Goal: Information Seeking & Learning: Learn about a topic

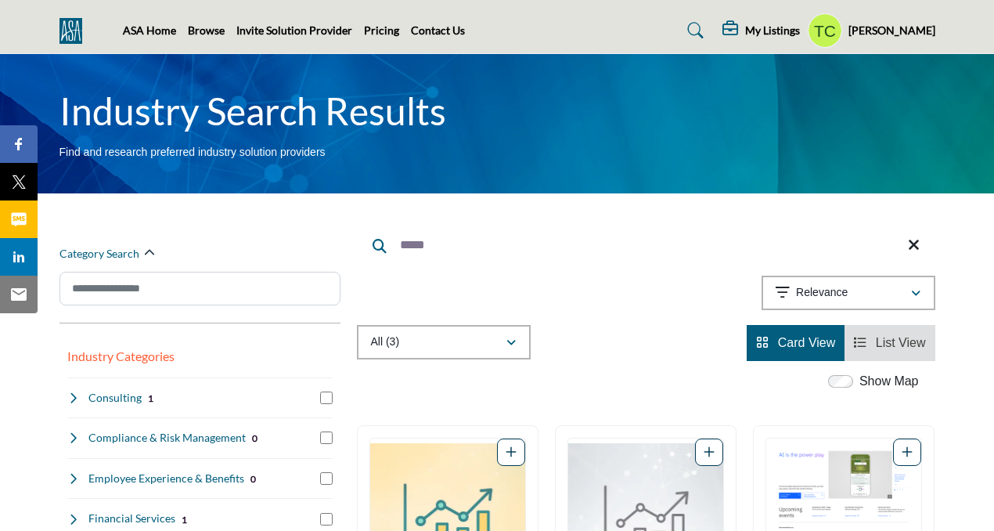
click at [476, 243] on input "*****" at bounding box center [646, 245] width 578 height 38
type input "*"
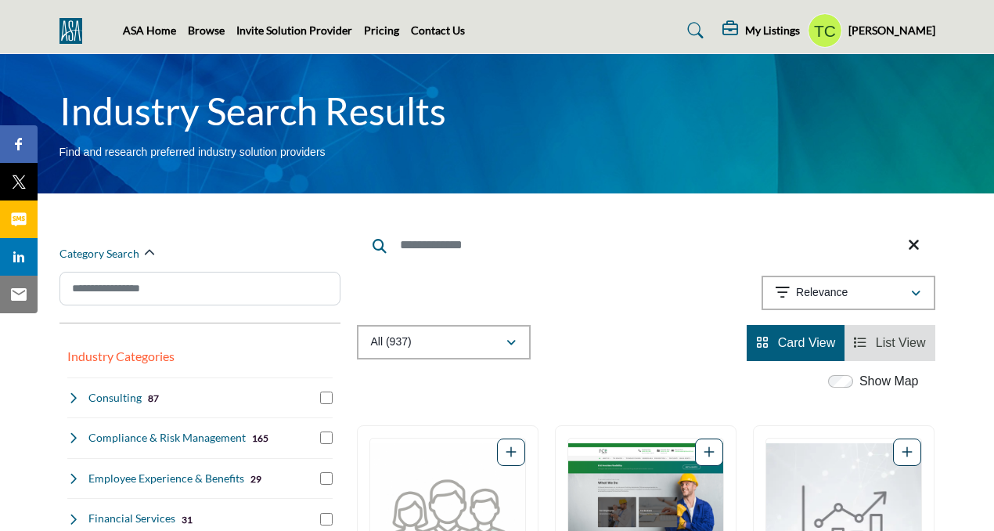
click at [901, 346] on span "List View" at bounding box center [901, 342] width 50 height 13
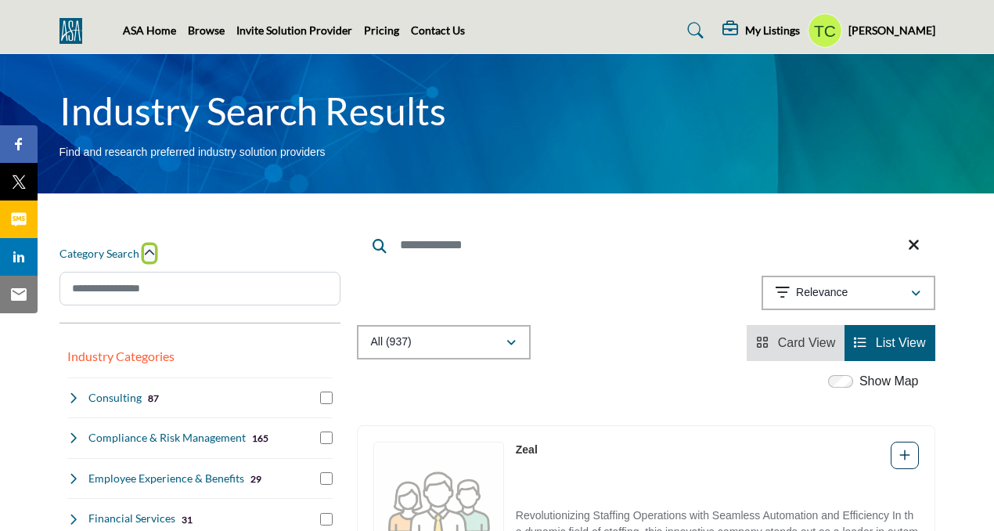
click at [151, 250] on icon "button" at bounding box center [149, 252] width 11 height 11
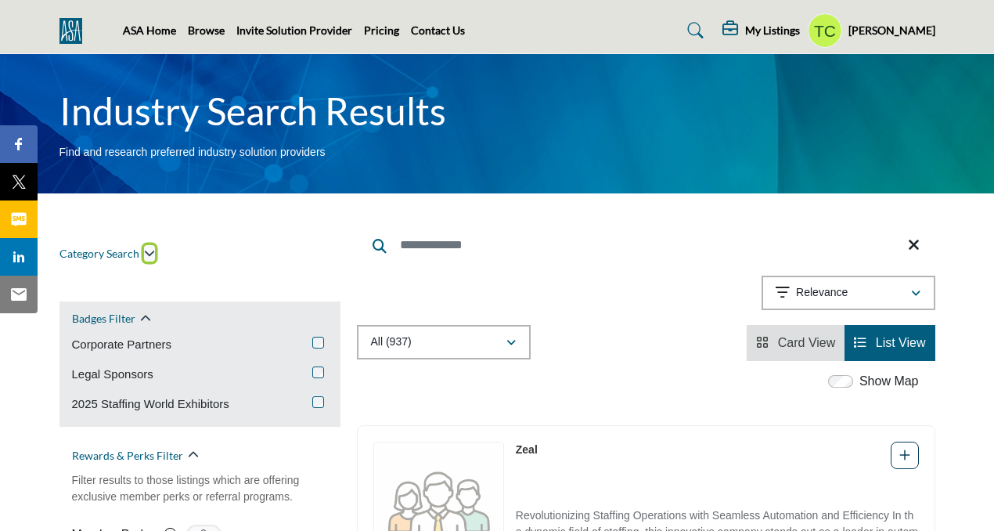
click at [150, 254] on icon "button" at bounding box center [149, 252] width 11 height 11
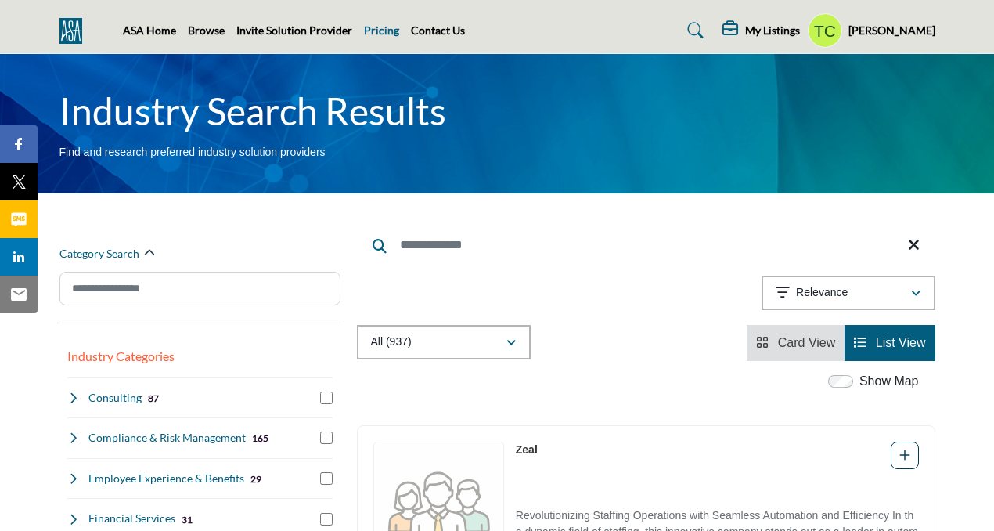
click at [374, 31] on link "Pricing" at bounding box center [381, 29] width 35 height 13
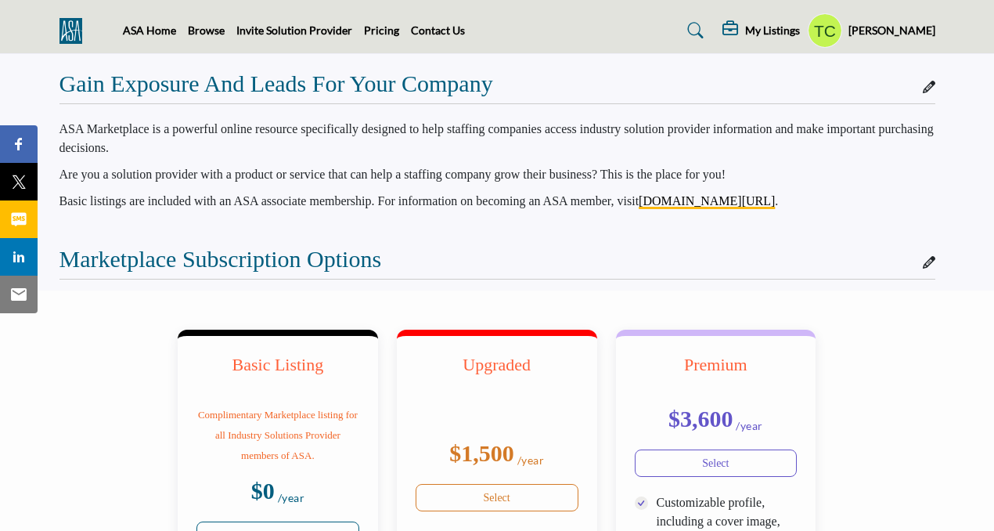
click at [528, 149] on p "ASA Marketplace is a powerful online resource specifically designed to help sta…" at bounding box center [497, 139] width 876 height 38
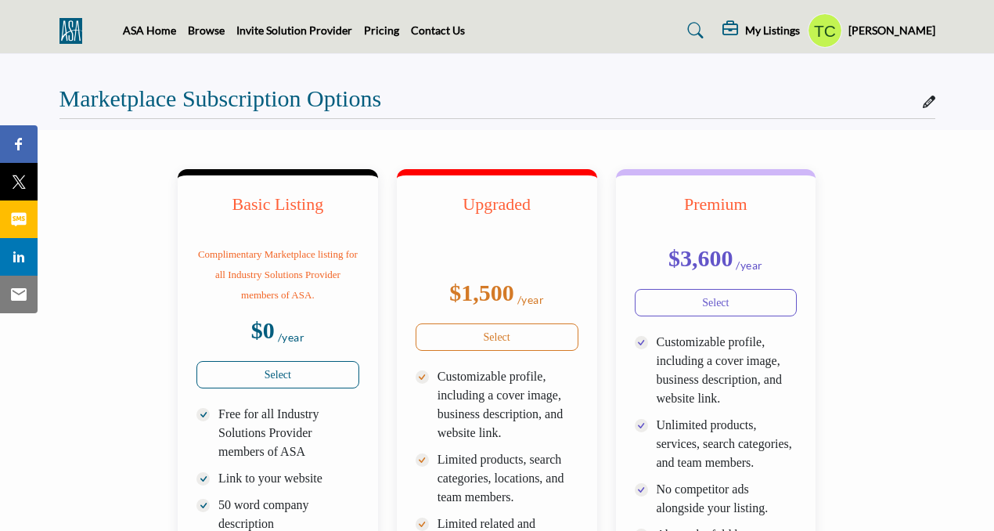
scroll to position [161, 0]
click at [440, 27] on link "Contact Us" at bounding box center [438, 29] width 54 height 13
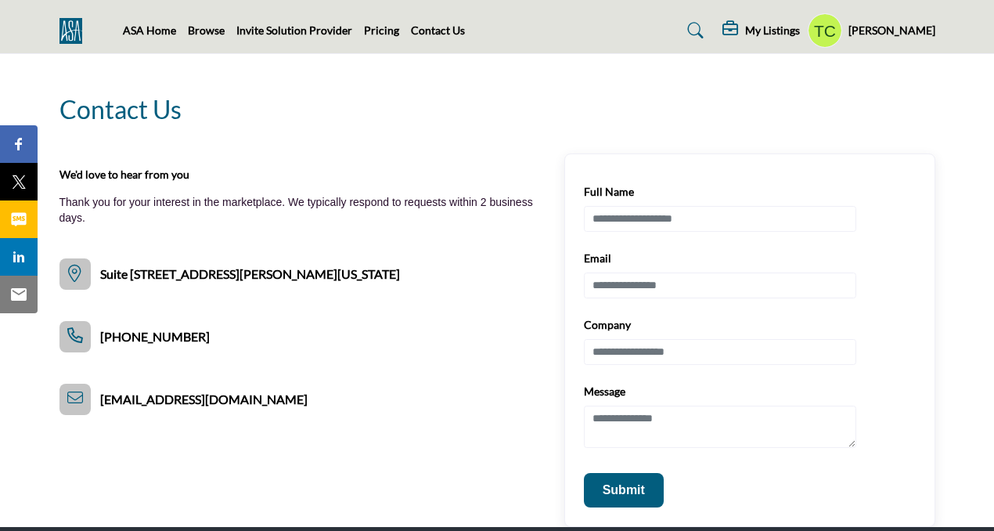
scroll to position [8, 0]
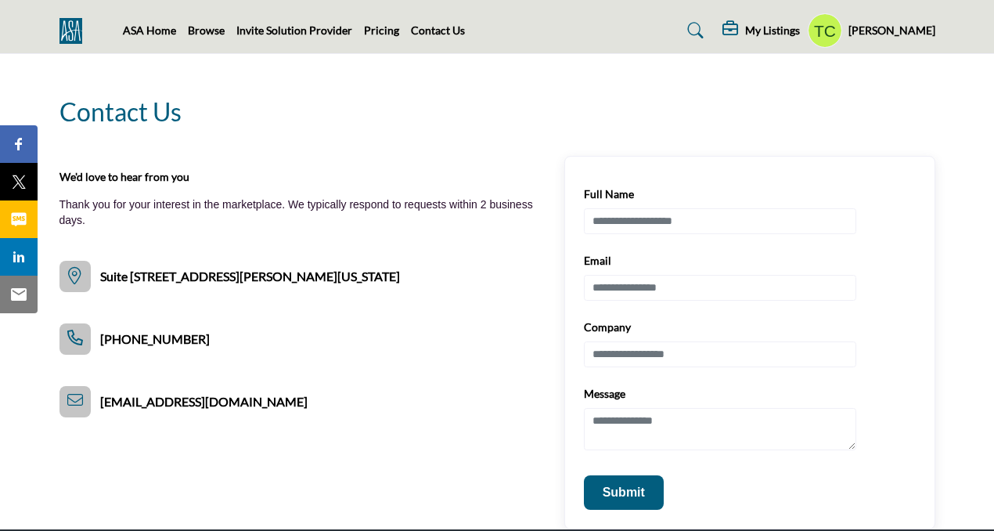
click at [231, 275] on span "Suite [STREET_ADDRESS][PERSON_NAME][US_STATE]" at bounding box center [250, 276] width 300 height 19
click at [231, 275] on span "Suite 200, 277 S. Washington St., Alexandria, VA 22314" at bounding box center [250, 276] width 300 height 19
click at [350, 225] on p "Thank you for your interest in the marketplace. We typically respond to request…" at bounding box center [295, 212] width 473 height 31
click at [311, 30] on link "Invite Solution Provider" at bounding box center [294, 29] width 116 height 13
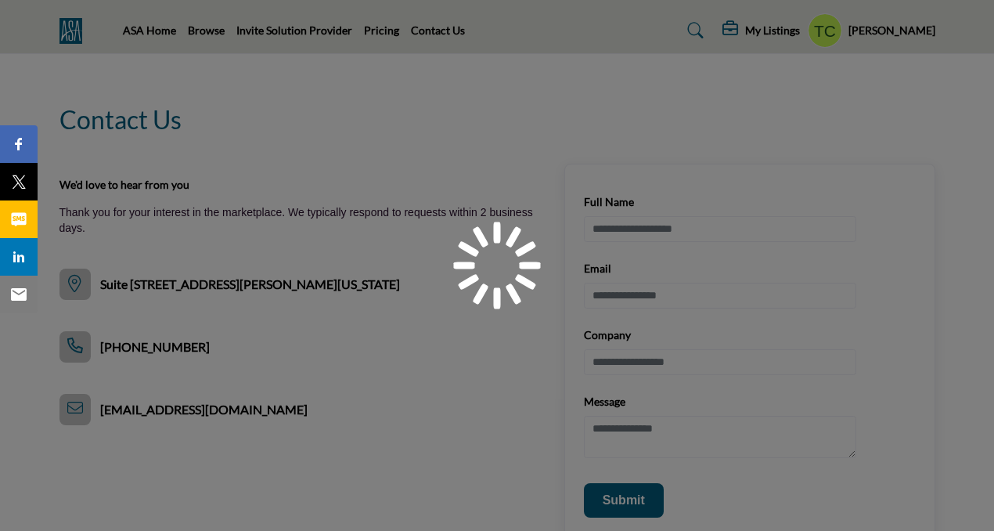
scroll to position [8, 0]
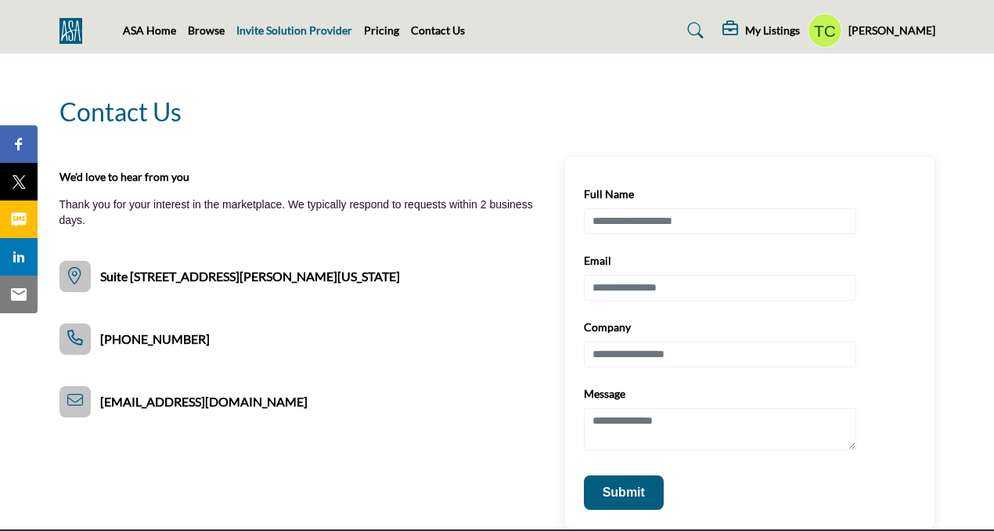
click at [315, 32] on link "Invite Solution Provider" at bounding box center [294, 29] width 116 height 13
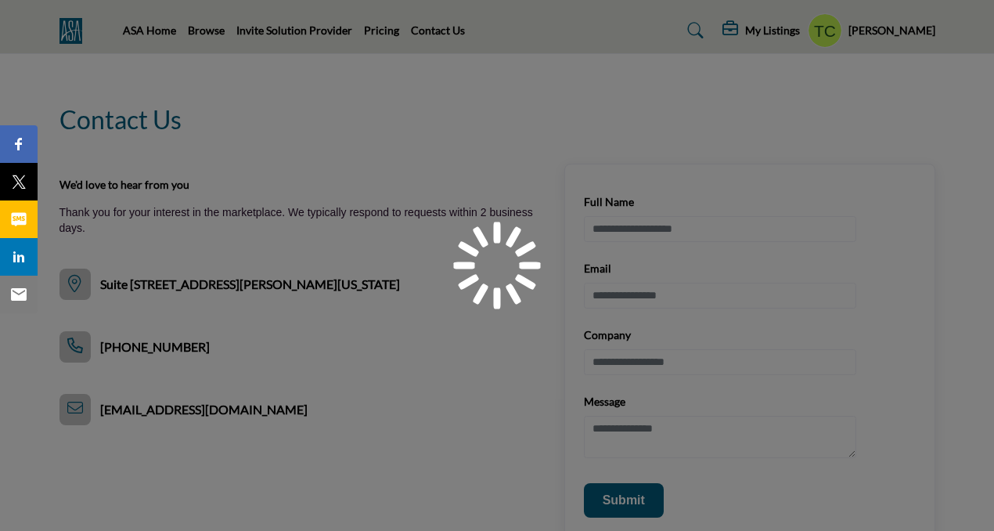
scroll to position [8, 0]
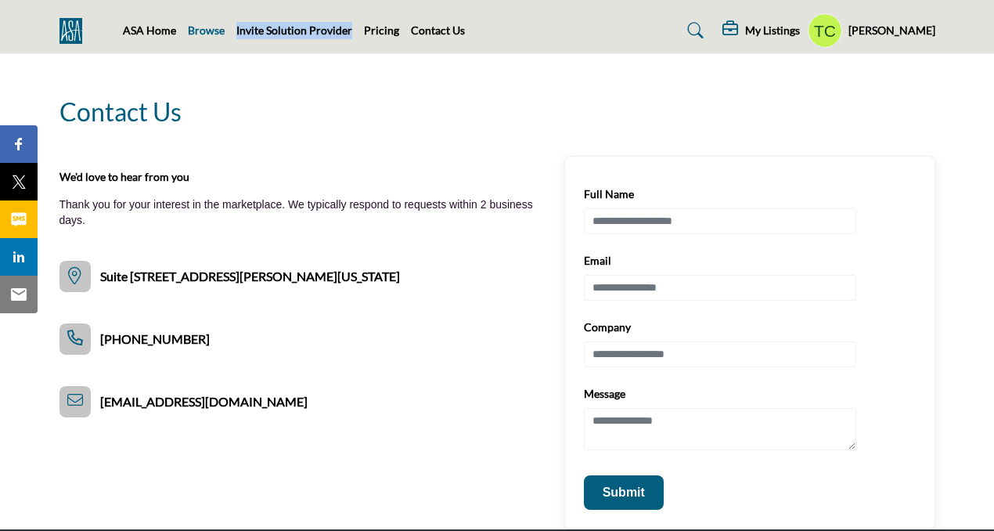
click at [209, 31] on link "Browse" at bounding box center [206, 29] width 37 height 13
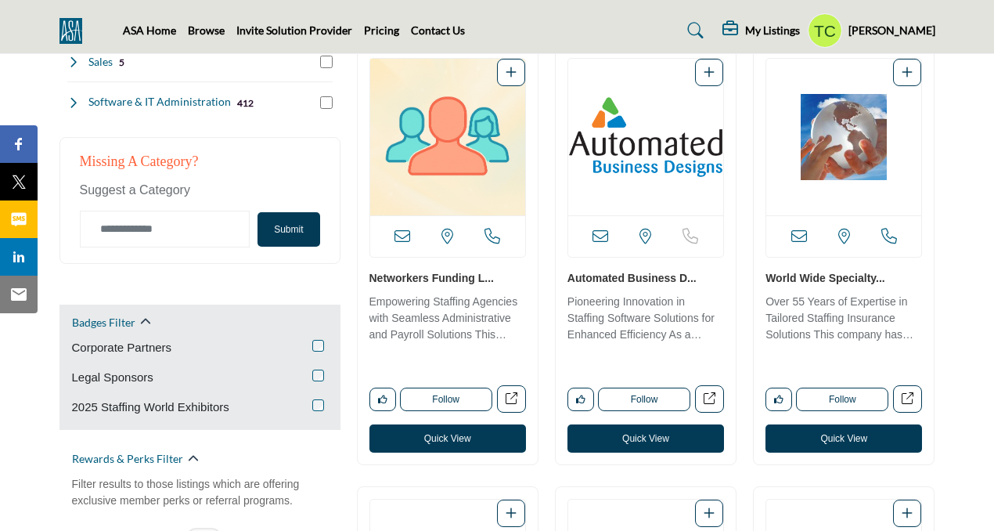
scroll to position [822, 0]
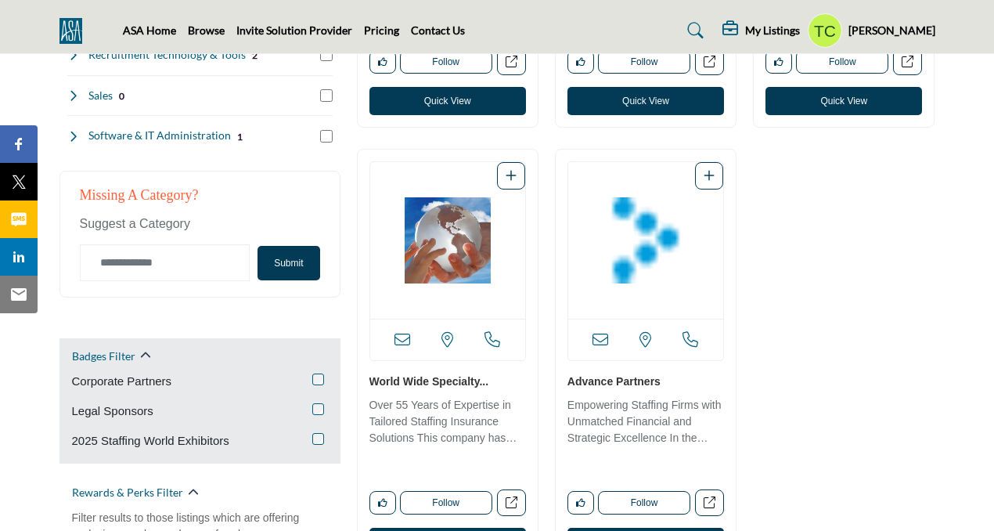
scroll to position [868, 0]
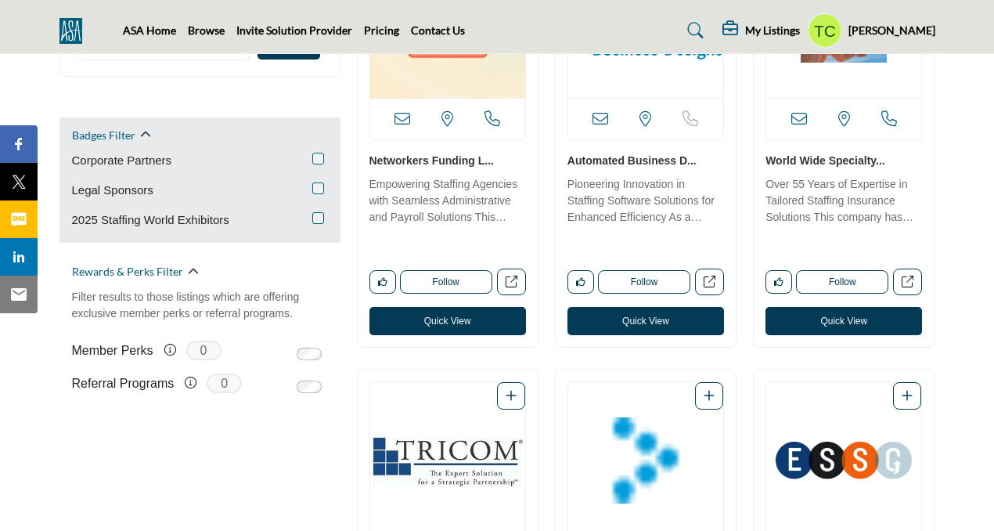
scroll to position [1003, 0]
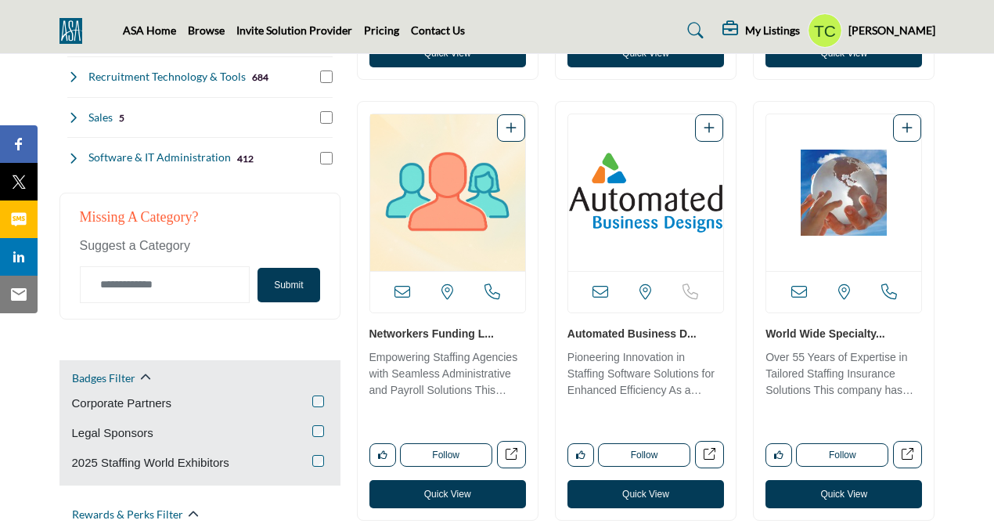
scroll to position [728, 0]
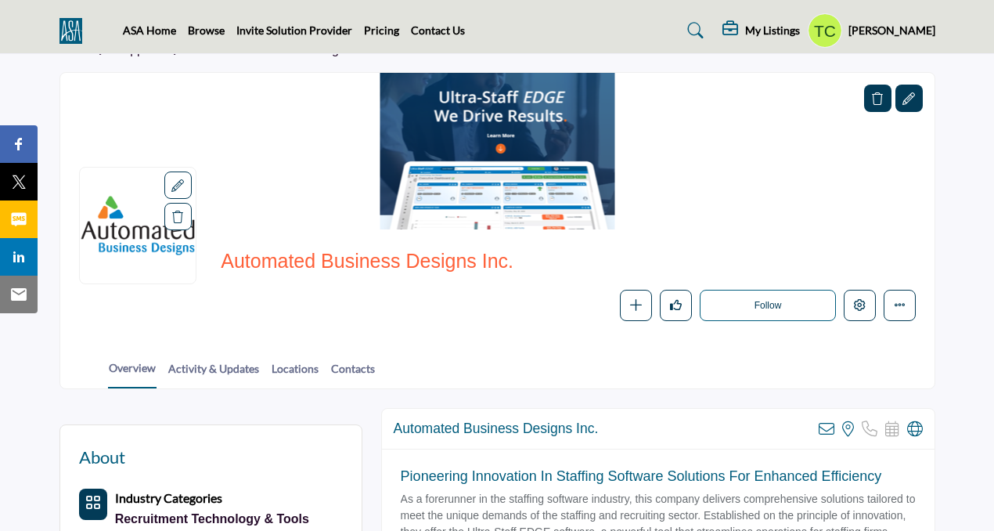
scroll to position [23, 0]
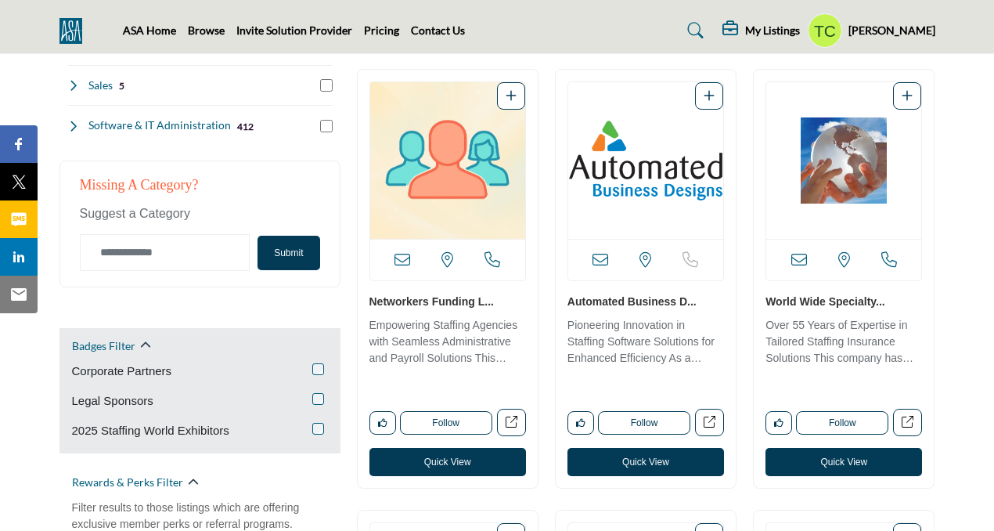
scroll to position [822, 0]
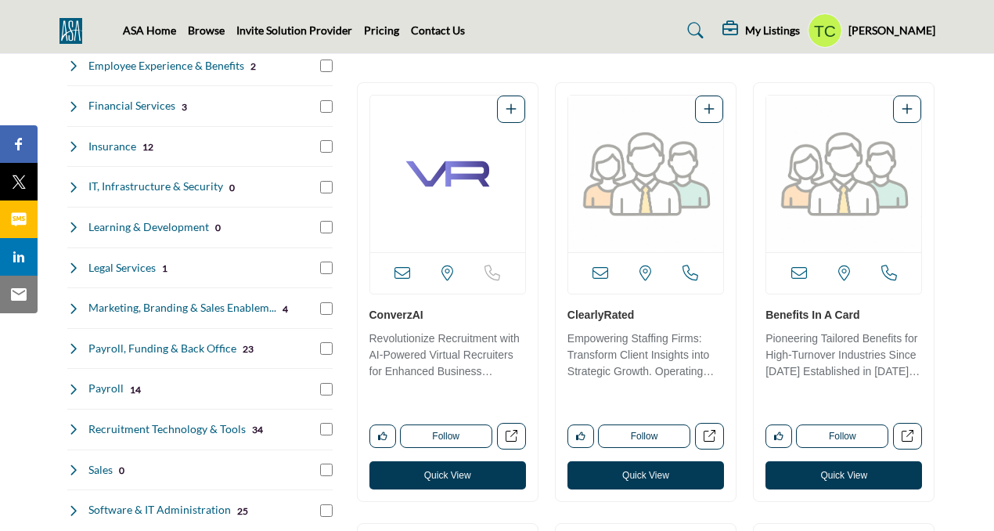
scroll to position [437, 0]
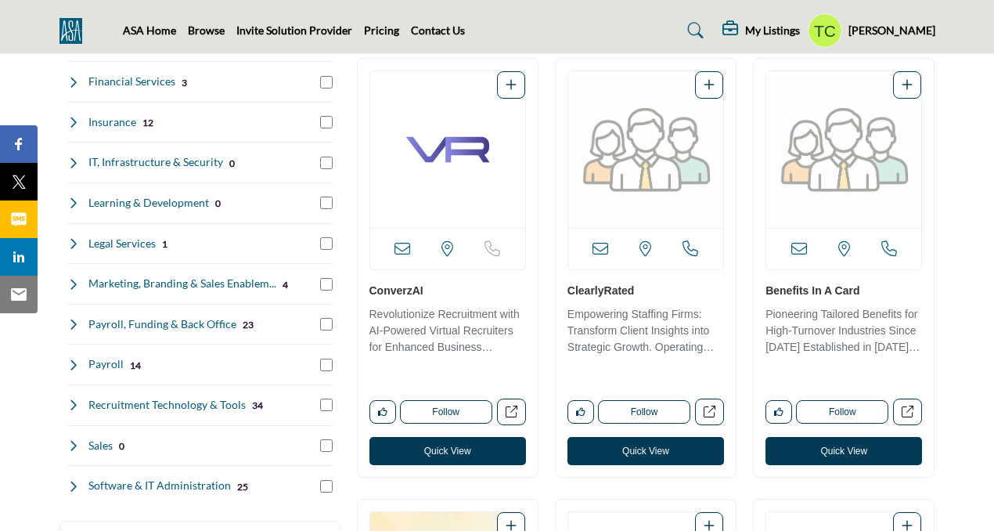
click at [449, 315] on p "Revolutionize Recruitment with AI-Powered Virtual Recruiters for Enhanced Busin…" at bounding box center [447, 332] width 157 height 52
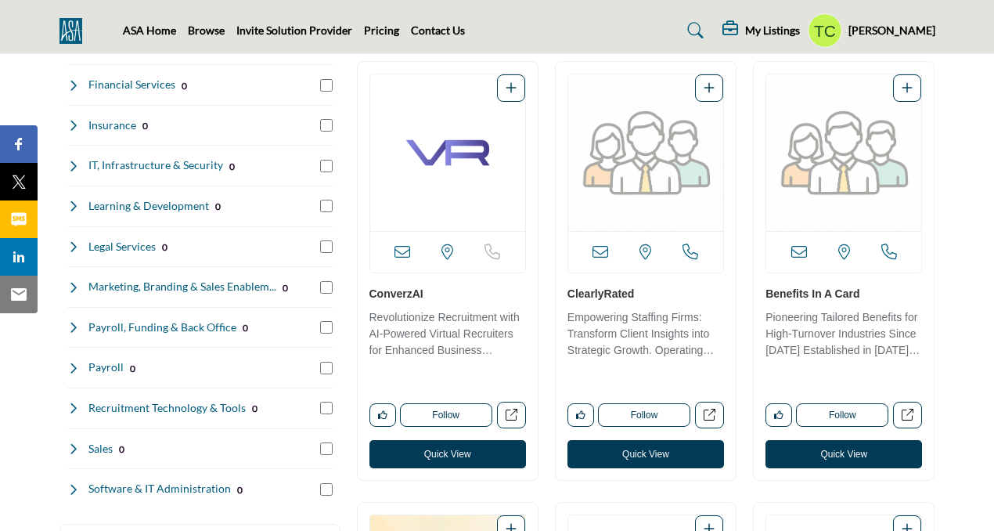
scroll to position [437, 0]
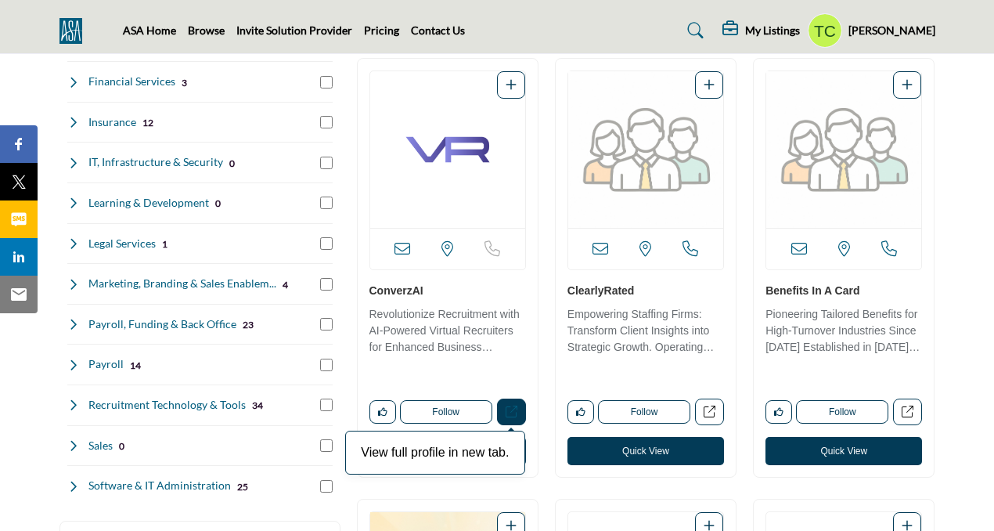
click at [511, 412] on icon "Open converzai in new tab" at bounding box center [512, 411] width 12 height 12
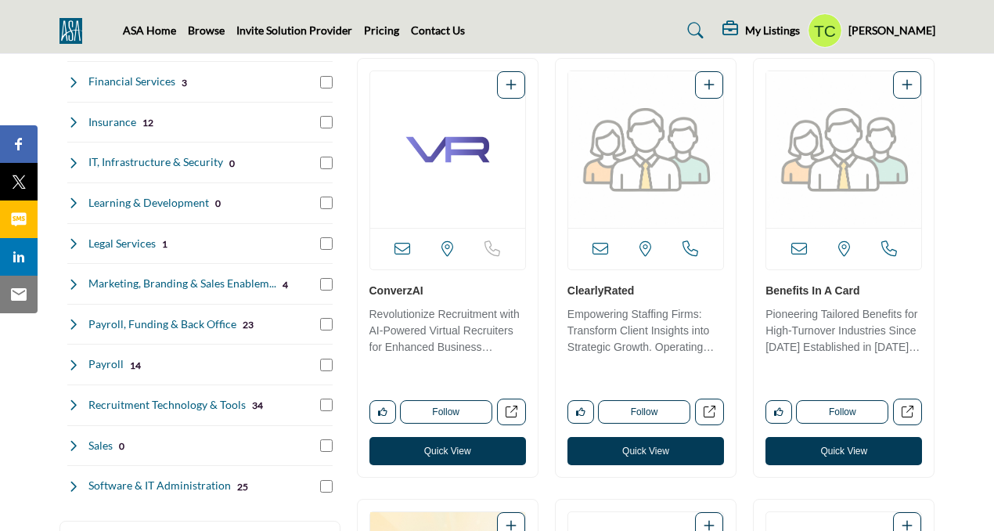
click at [448, 462] on button "Quick View" at bounding box center [447, 451] width 157 height 28
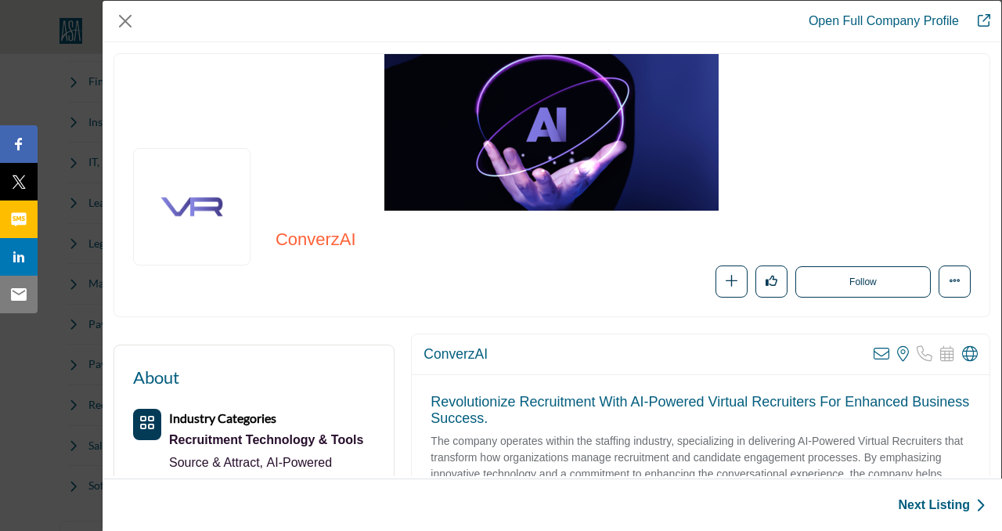
click at [118, 5] on div "Open Full Company Profile" at bounding box center [552, 21] width 898 height 41
click at [127, 23] on button "Close" at bounding box center [124, 20] width 23 height 23
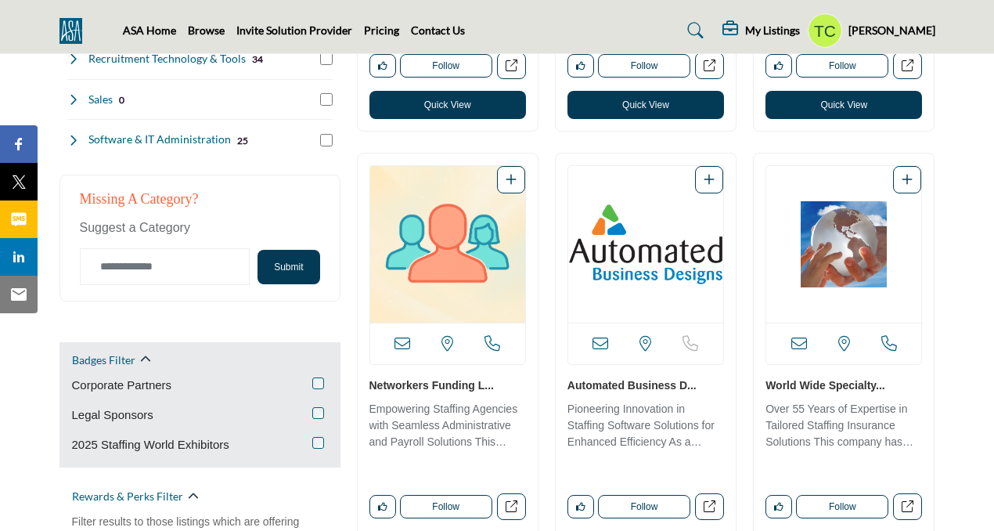
scroll to position [778, 0]
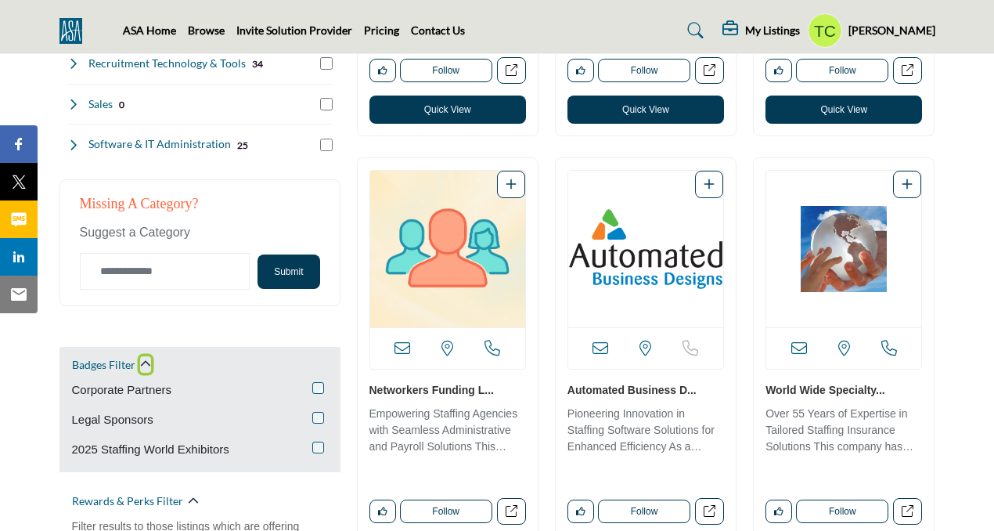
click at [145, 365] on icon "button" at bounding box center [145, 363] width 11 height 11
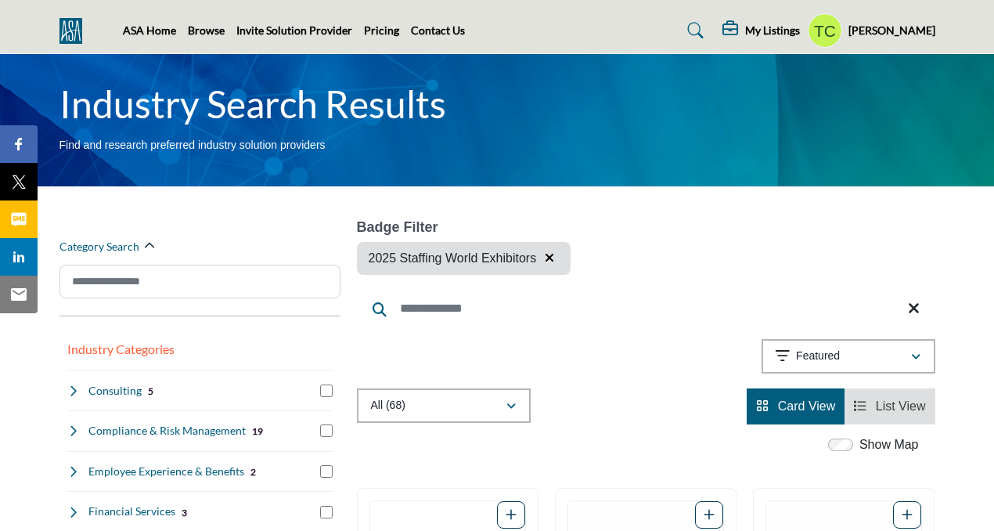
scroll to position [0, 0]
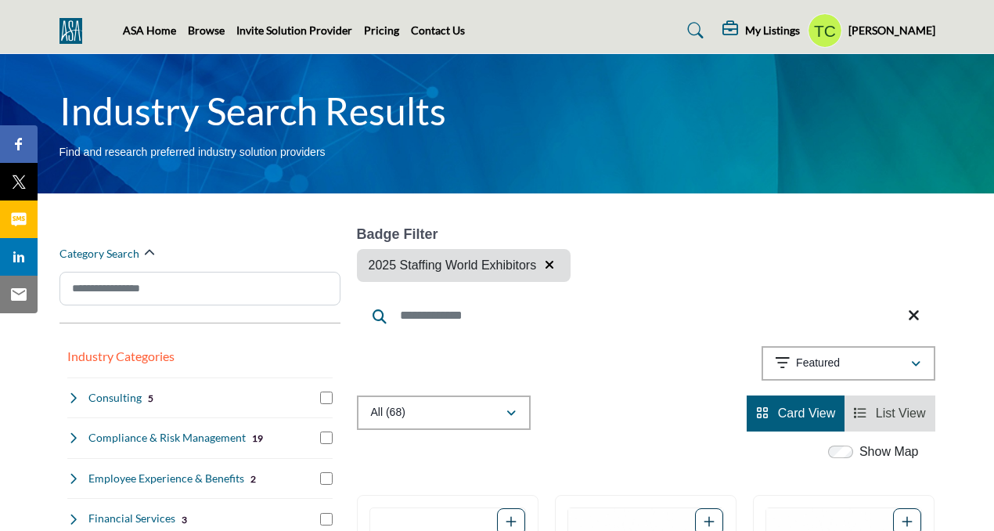
click at [139, 247] on div "Category Search" at bounding box center [106, 253] width 95 height 16
click at [150, 250] on icon "button" at bounding box center [149, 252] width 11 height 11
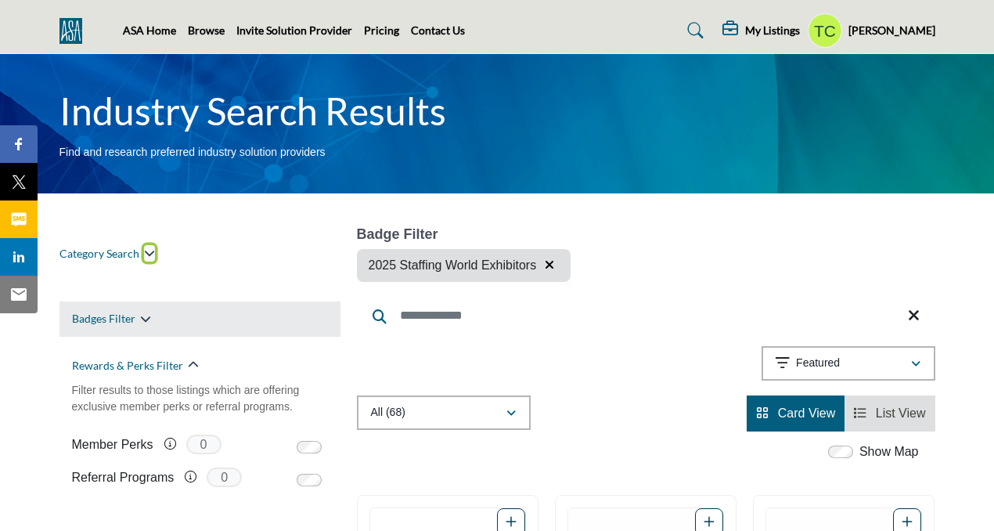
click at [150, 250] on icon "button" at bounding box center [149, 252] width 11 height 11
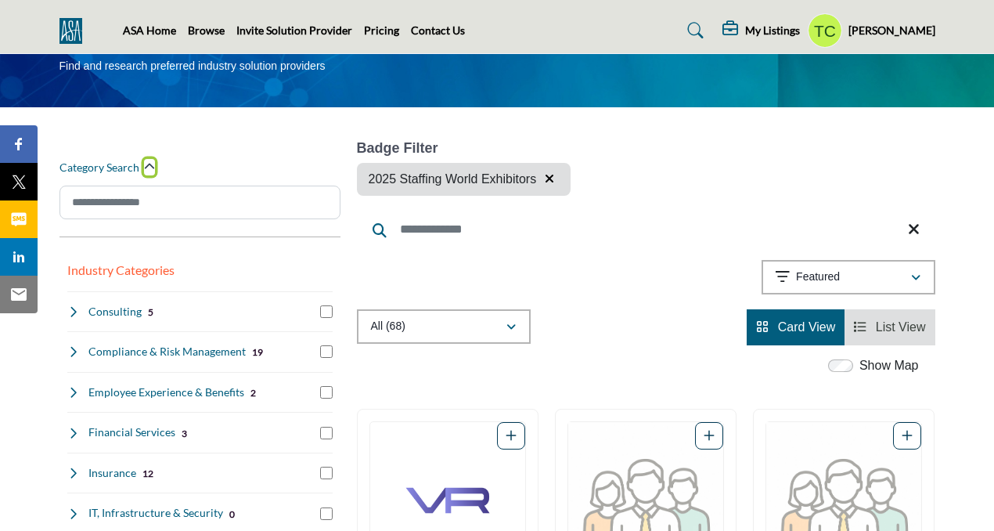
scroll to position [146, 0]
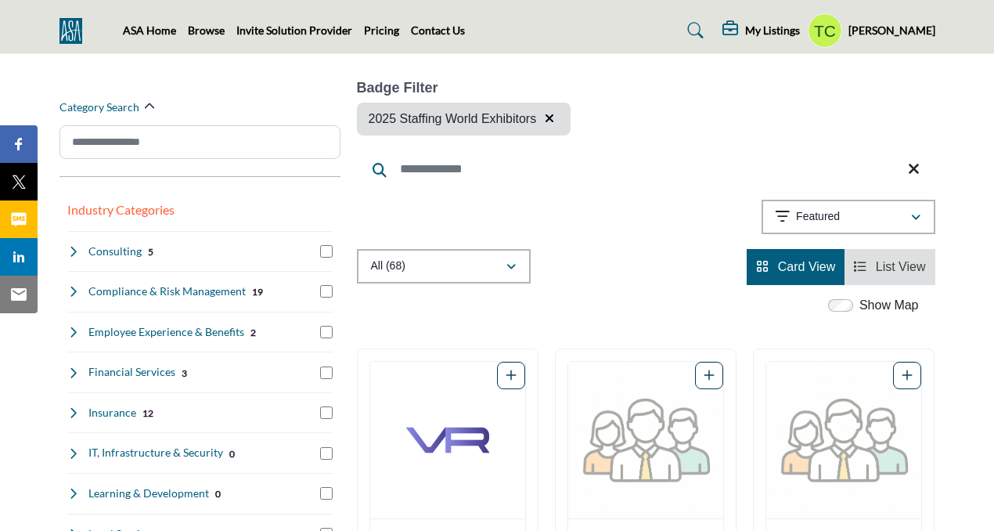
drag, startPoint x: 549, startPoint y: 114, endPoint x: 207, endPoint y: 261, distance: 372.3
click at [549, 114] on icon "button" at bounding box center [549, 118] width 9 height 13
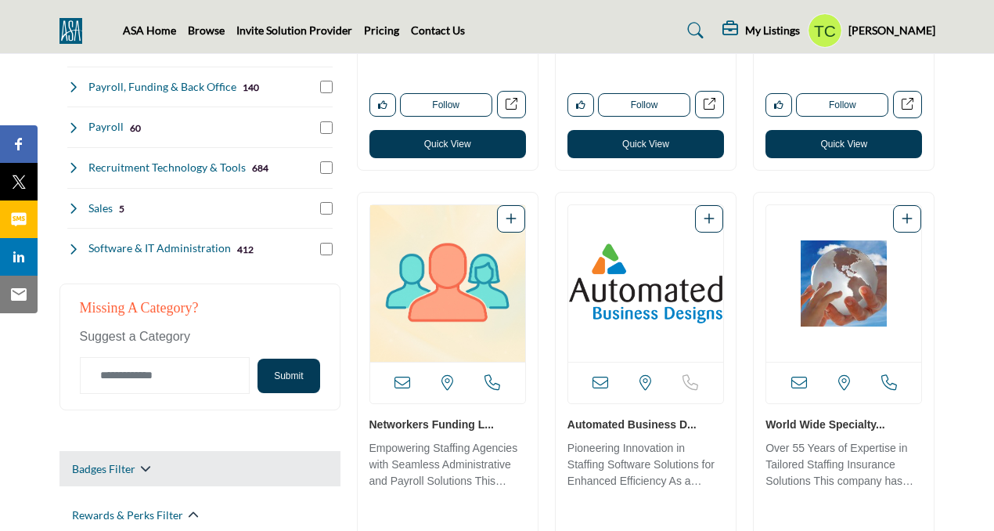
scroll to position [660, 0]
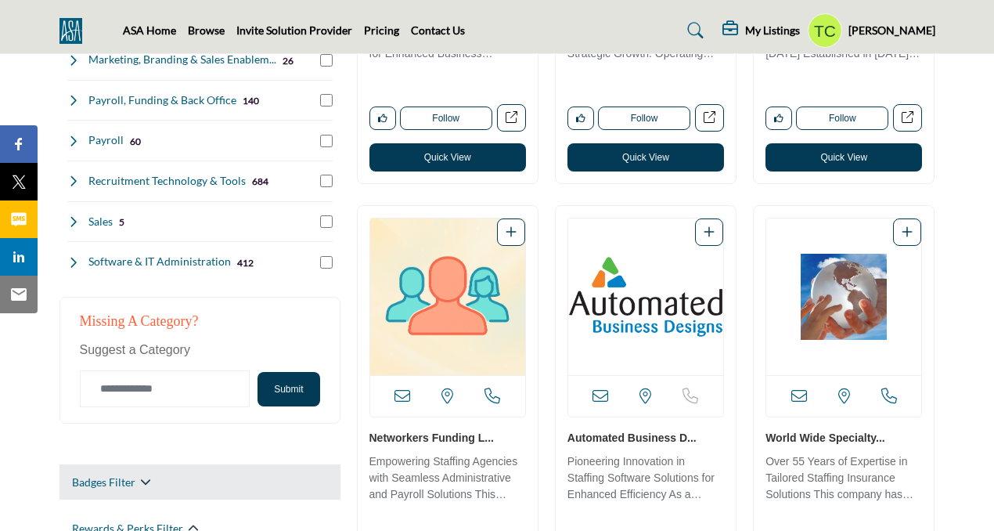
click at [139, 477] on div "Badges Filter" at bounding box center [111, 481] width 79 height 16
click at [143, 479] on icon "button" at bounding box center [145, 481] width 11 height 11
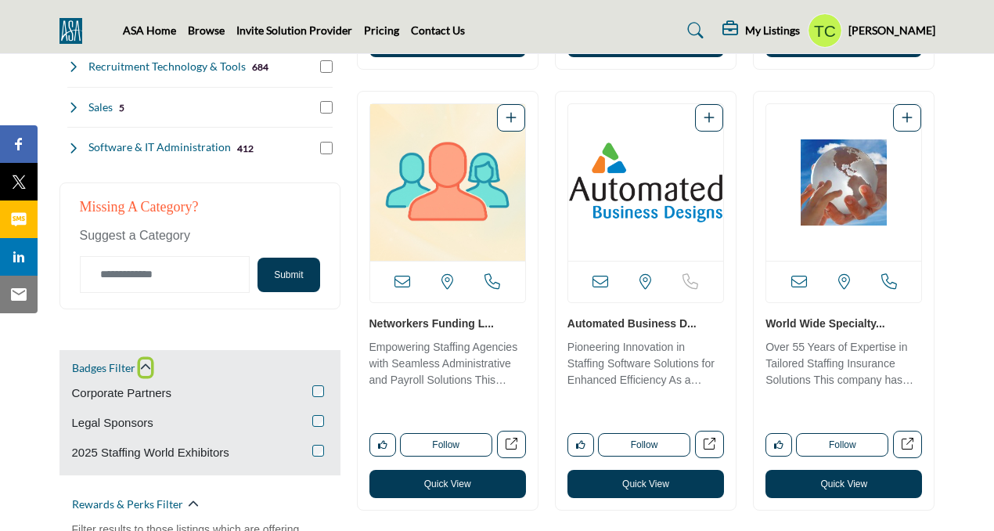
scroll to position [805, 0]
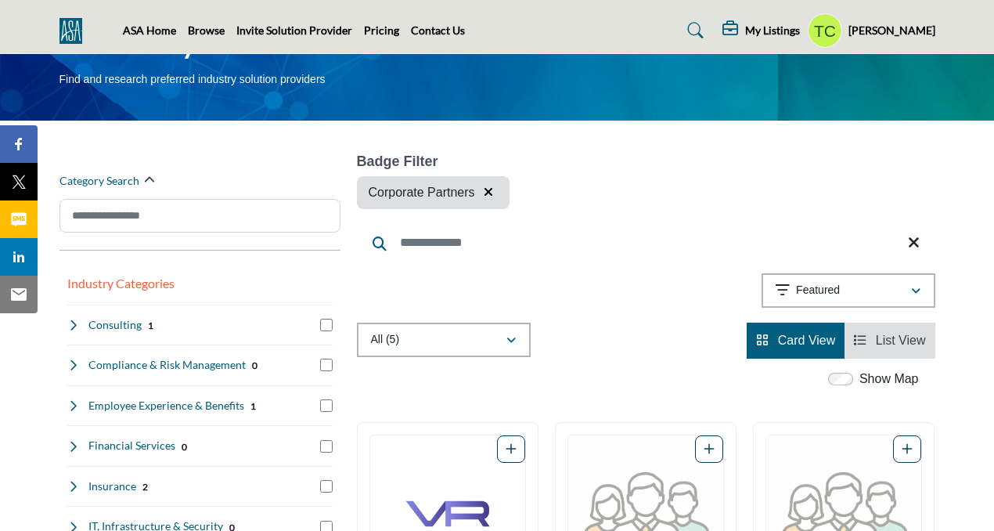
scroll to position [106, 0]
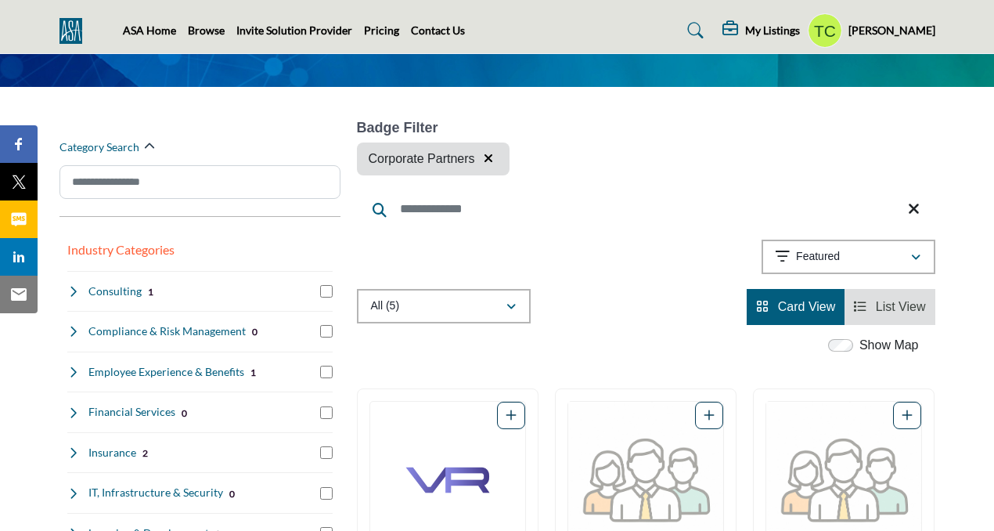
click at [430, 214] on input "Search Keyword" at bounding box center [646, 209] width 578 height 38
click at [566, 212] on input "Search Keyword" at bounding box center [646, 209] width 578 height 38
click at [666, 295] on div "All (5) All (5) (5)" at bounding box center [646, 307] width 578 height 36
click at [488, 156] on icon "button" at bounding box center [488, 158] width 9 height 13
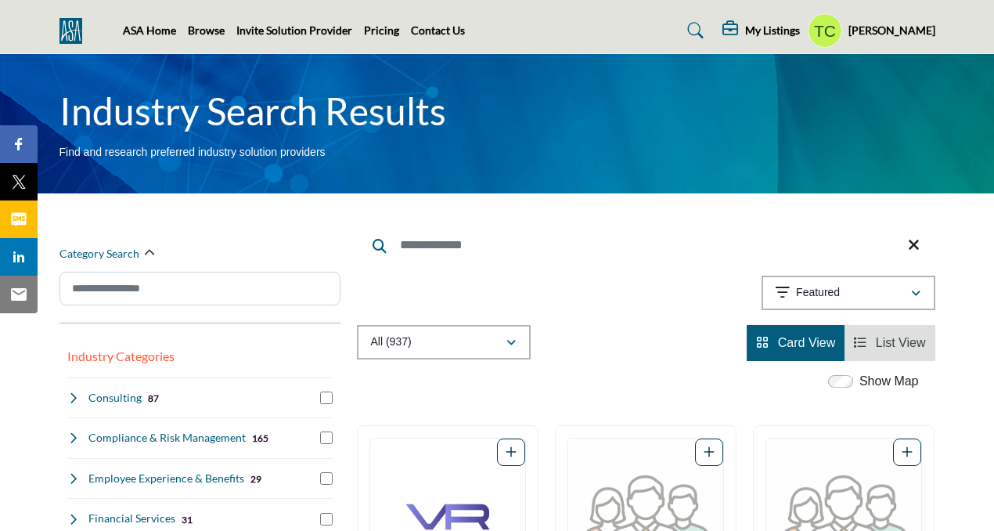
click at [789, 33] on h5 "My Listings" at bounding box center [772, 30] width 55 height 14
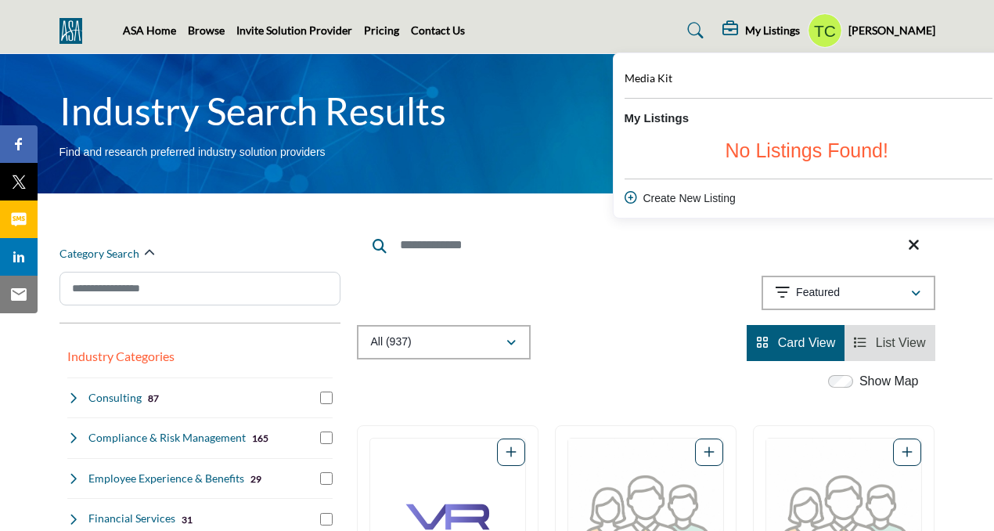
click at [578, 48] on nav "ASA Home Browse Invite Solution Provider Pricing Contact Us" at bounding box center [497, 30] width 994 height 45
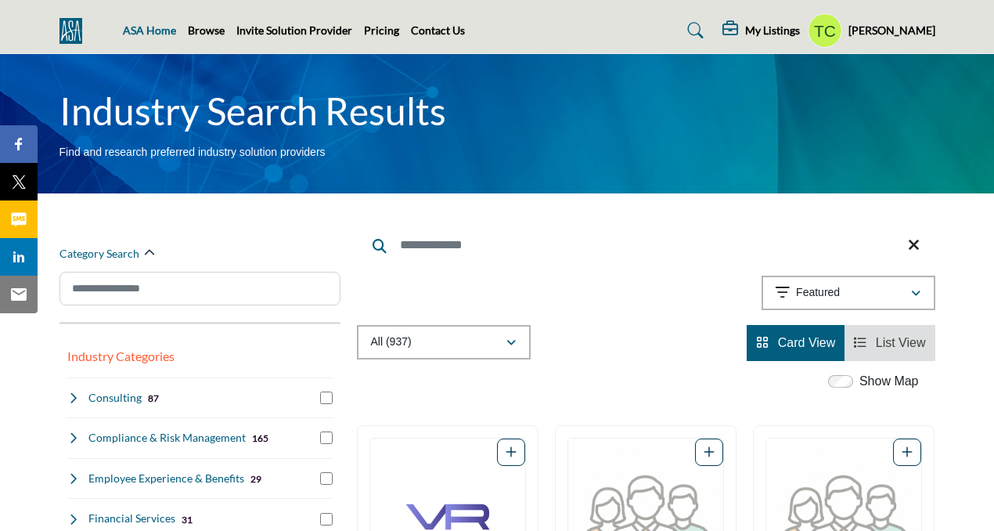
click at [165, 36] on link "ASA Home" at bounding box center [149, 29] width 53 height 13
click at [160, 29] on link "ASA Home" at bounding box center [149, 29] width 53 height 13
click at [74, 27] on img at bounding box center [74, 31] width 31 height 26
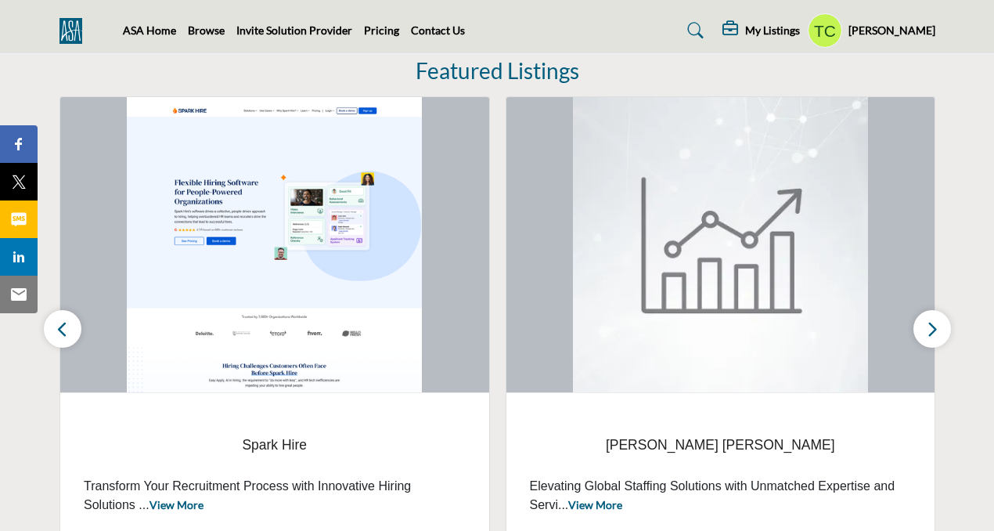
scroll to position [363, 0]
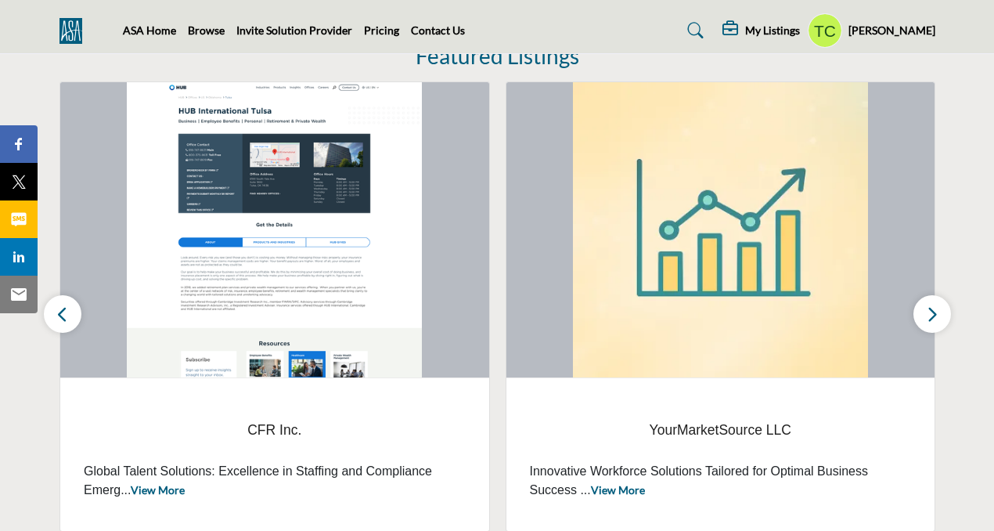
click at [946, 148] on section "Featured Listings Oakmark Advisors" at bounding box center [497, 287] width 994 height 551
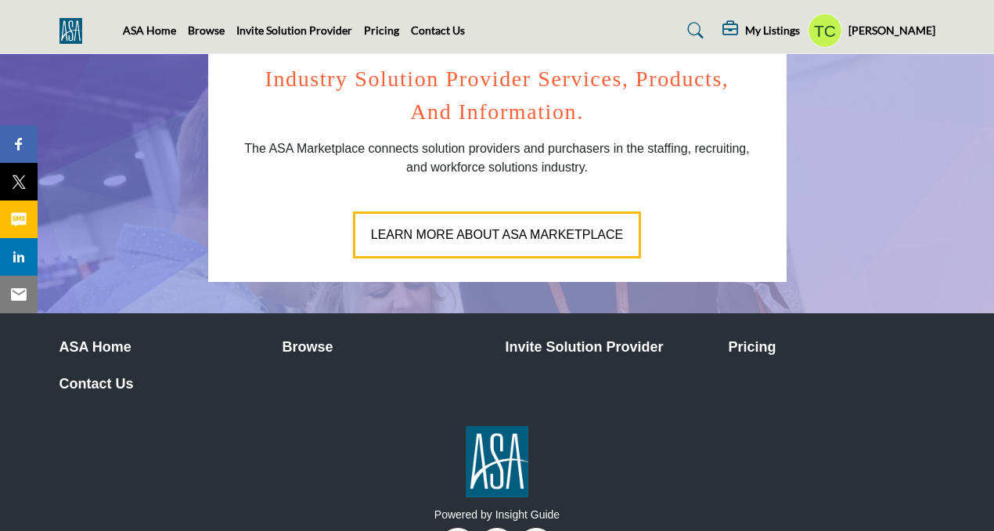
scroll to position [902, 0]
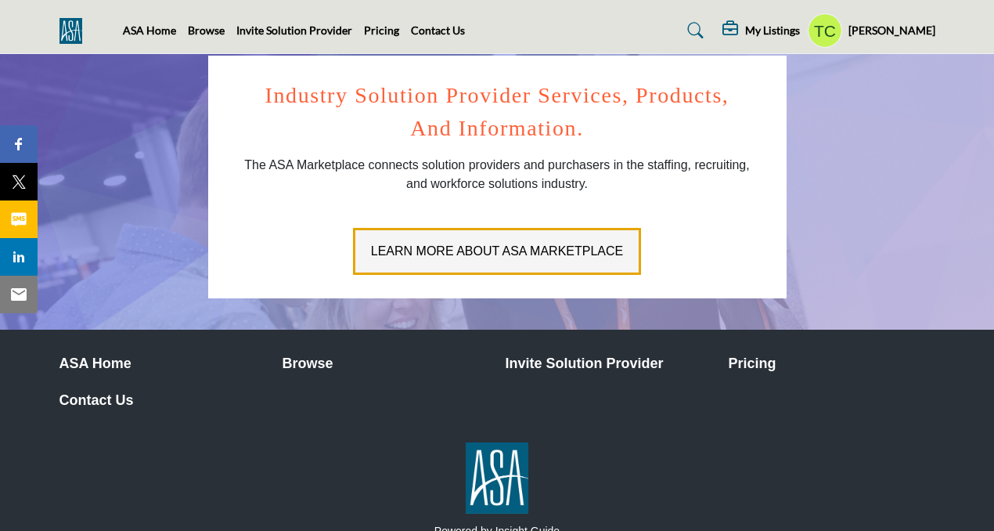
click at [543, 248] on span "LEARN MORE ABOUT ASA MARKETPLACE" at bounding box center [497, 250] width 252 height 13
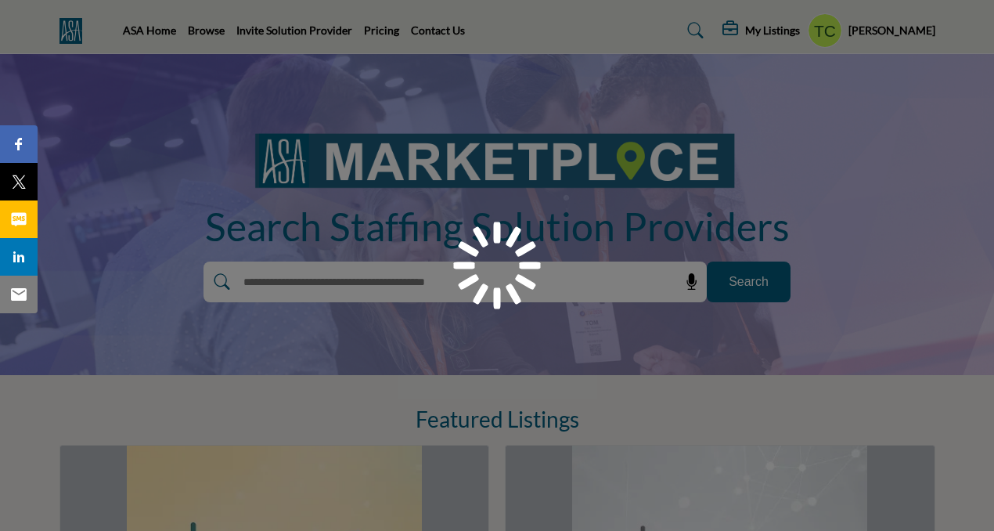
scroll to position [902, 0]
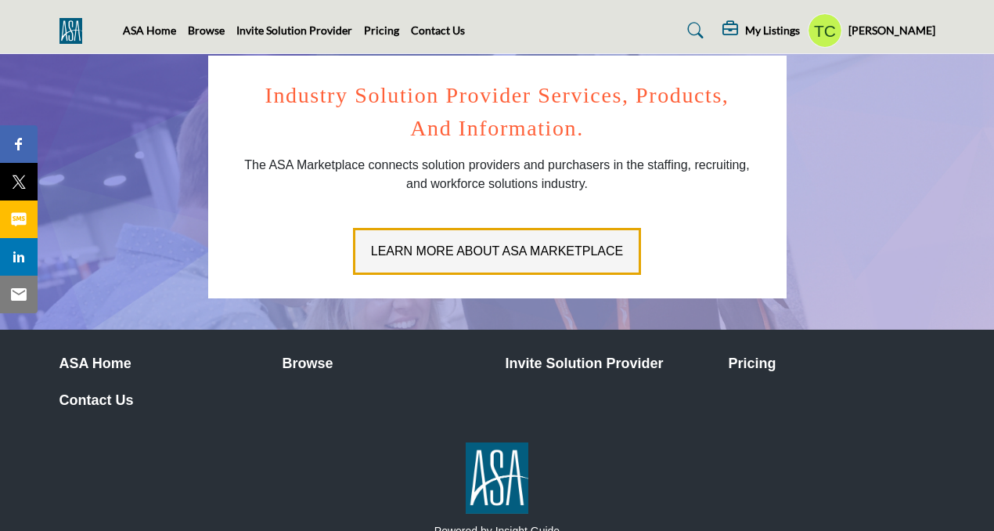
click at [442, 247] on span "LEARN MORE ABOUT ASA MARKETPLACE" at bounding box center [497, 250] width 252 height 13
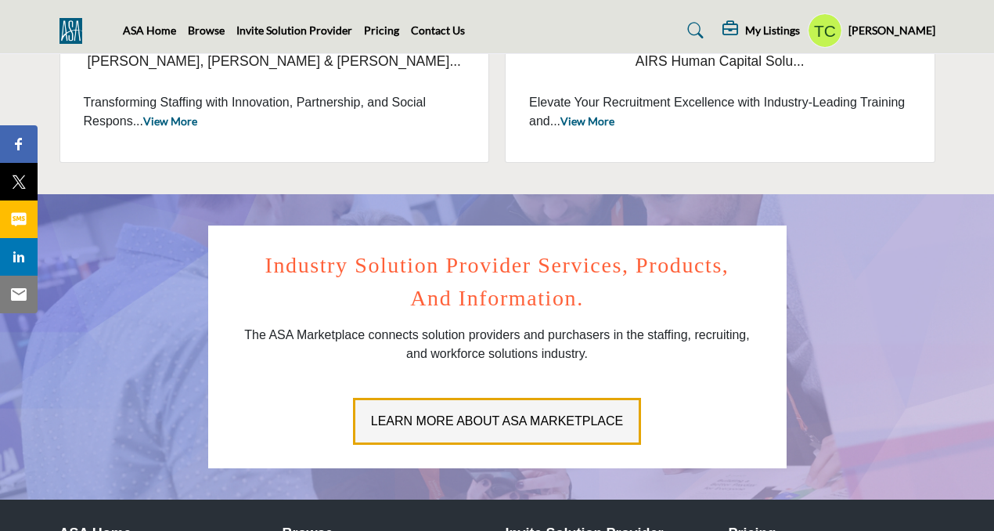
scroll to position [729, 0]
